Goal: Information Seeking & Learning: Learn about a topic

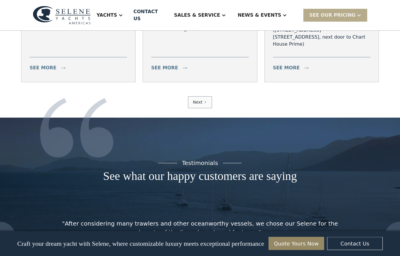
scroll to position [2385, 0]
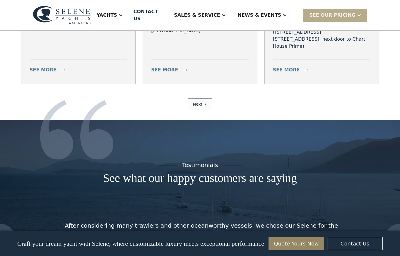
click at [129, 16] on div "Yachts" at bounding box center [110, 15] width 38 height 23
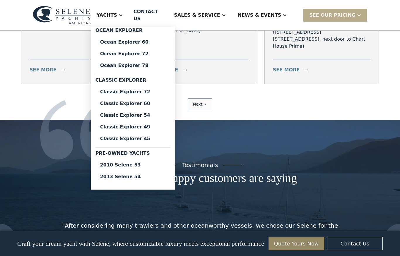
click at [152, 137] on div "Classic Explorer 45" at bounding box center [133, 139] width 66 height 5
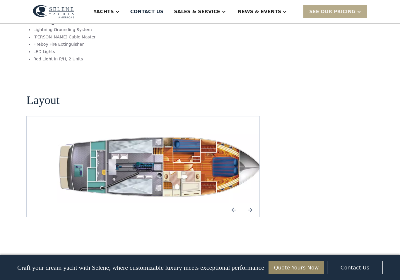
scroll to position [806, 0]
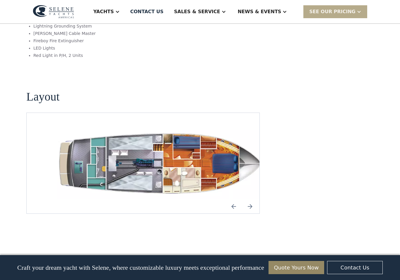
click at [252, 199] on img "Next slide" at bounding box center [250, 206] width 14 height 14
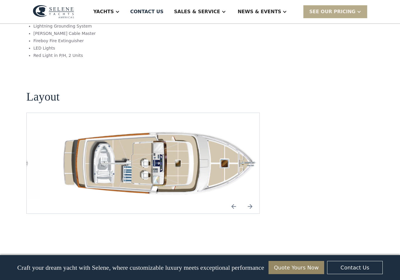
click at [254, 199] on img "Next slide" at bounding box center [250, 206] width 14 height 14
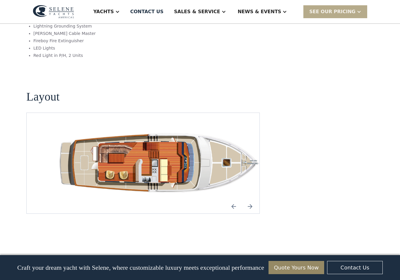
click at [255, 199] on img "Next slide" at bounding box center [250, 206] width 14 height 14
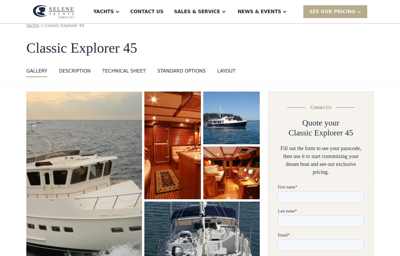
scroll to position [16, 0]
click at [39, 70] on div "GALLERY" at bounding box center [36, 71] width 21 height 7
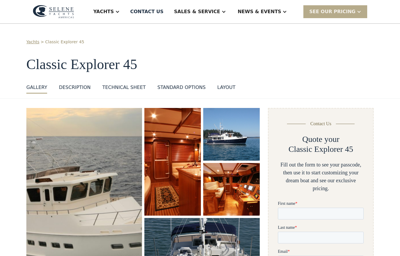
click at [76, 86] on div "DESCRIPTION" at bounding box center [75, 87] width 32 height 7
click at [223, 89] on div "layout" at bounding box center [226, 87] width 18 height 7
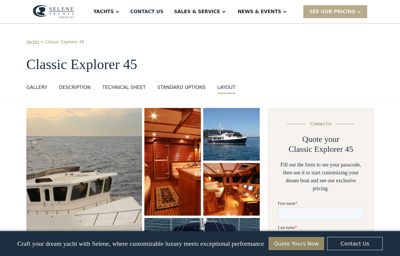
scroll to position [848, 0]
